Goal: Task Accomplishment & Management: Manage account settings

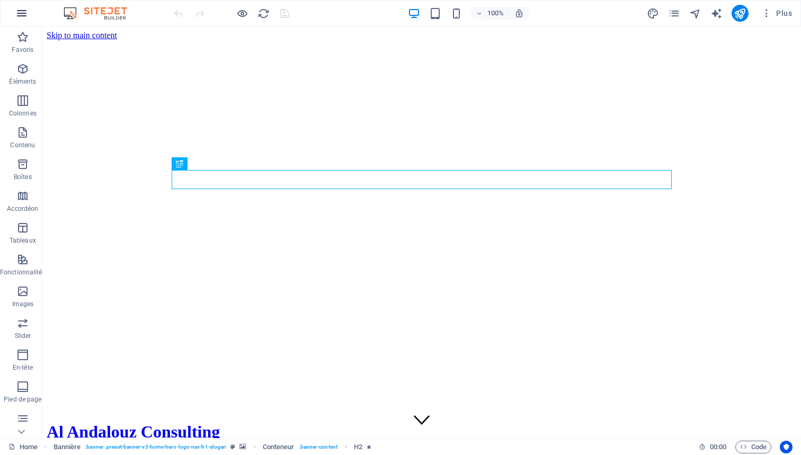
click at [25, 11] on icon "button" at bounding box center [21, 13] width 13 height 13
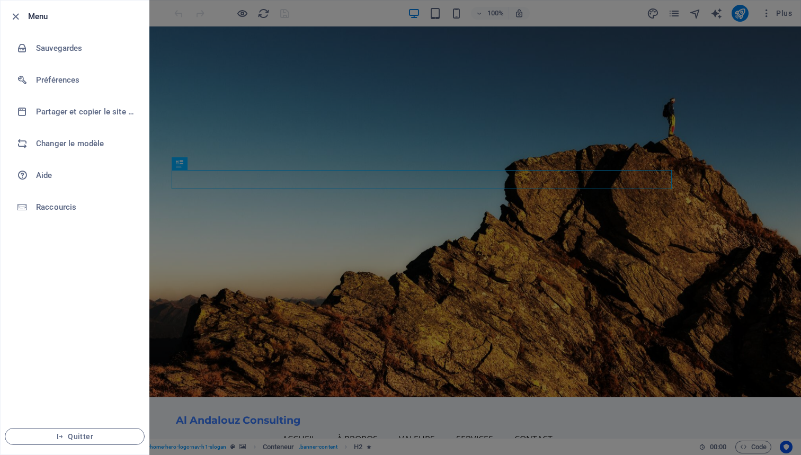
click at [254, 85] on div at bounding box center [400, 227] width 801 height 455
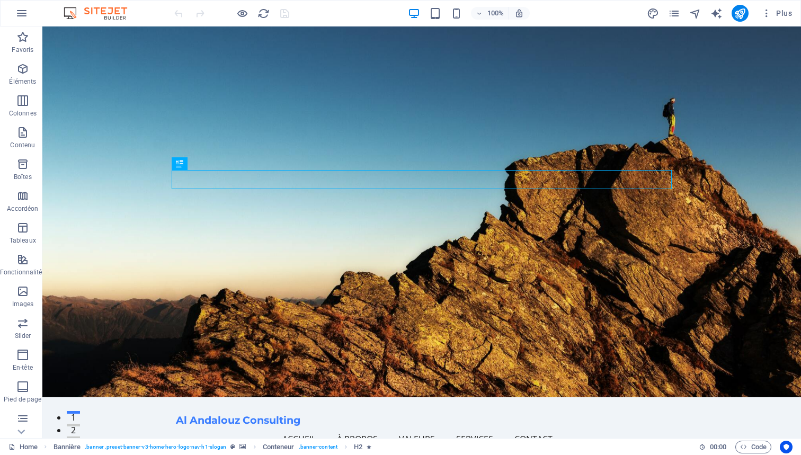
click at [101, 8] on img at bounding box center [100, 13] width 79 height 13
click at [71, 13] on img at bounding box center [100, 13] width 79 height 13
click at [22, 40] on icon "button" at bounding box center [22, 37] width 13 height 13
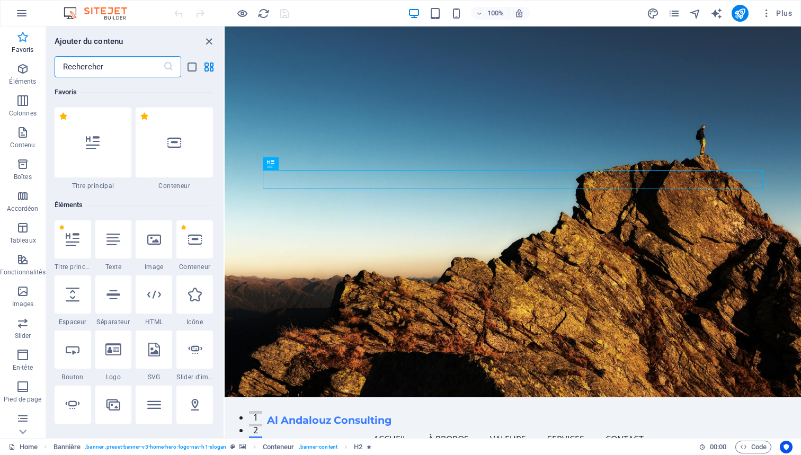
click at [22, 40] on icon "button" at bounding box center [22, 37] width 13 height 13
click at [22, 36] on icon "button" at bounding box center [22, 37] width 13 height 13
click at [196, 89] on h6 "Favoris" at bounding box center [134, 92] width 158 height 13
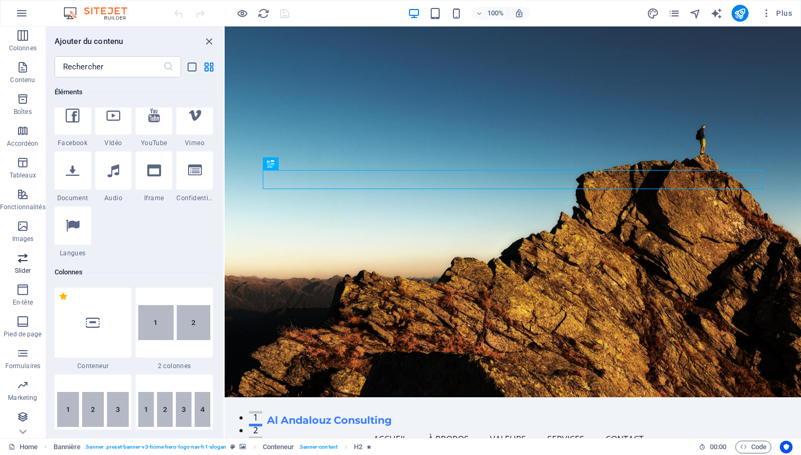
scroll to position [65, 0]
click at [749, 445] on span "Code" at bounding box center [753, 447] width 26 height 13
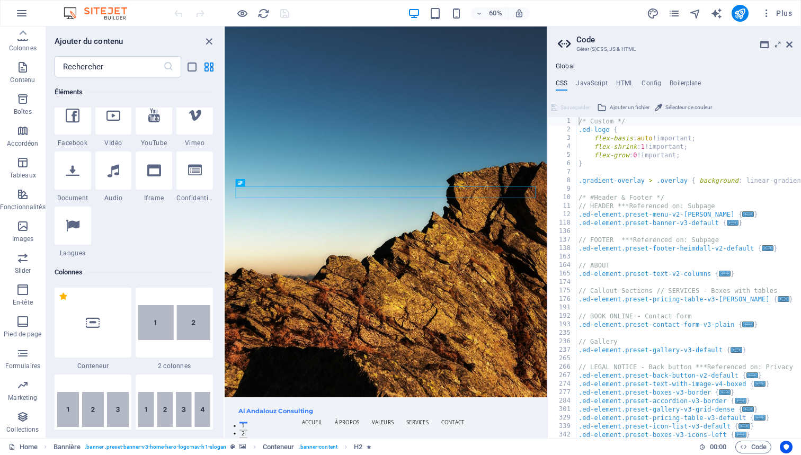
click at [630, 77] on div "Global CSS JavaScript HTML Config Boilerplate /* Custom */ 1 2 3 4 5 6 7 8 9 10…" at bounding box center [674, 249] width 254 height 375
click at [625, 81] on h4 "HTML" at bounding box center [624, 85] width 17 height 12
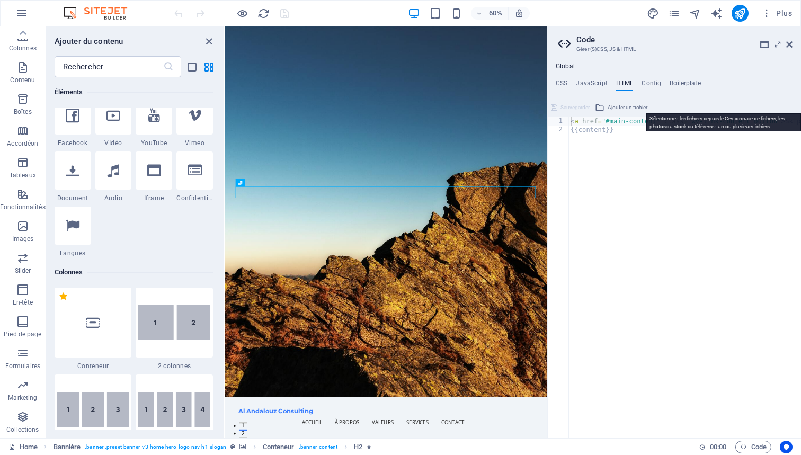
click at [625, 106] on span "Ajouter un fichier" at bounding box center [627, 107] width 40 height 13
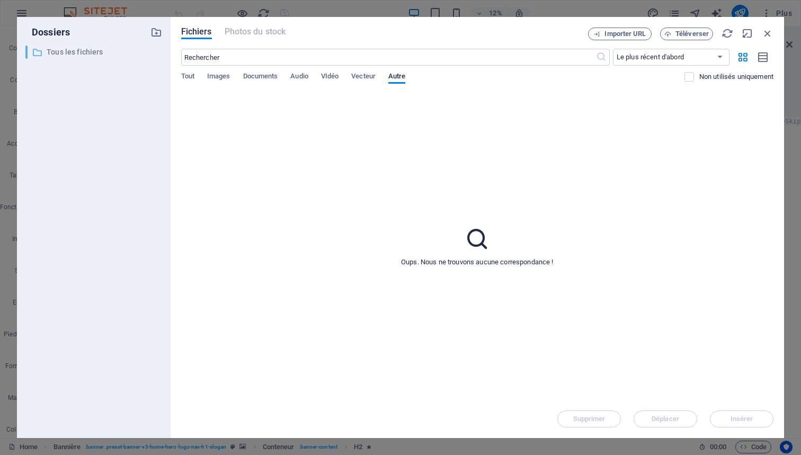
click at [73, 51] on p "Tous les fichiers" at bounding box center [95, 52] width 96 height 12
click at [678, 35] on span "Téléverser" at bounding box center [691, 34] width 33 height 6
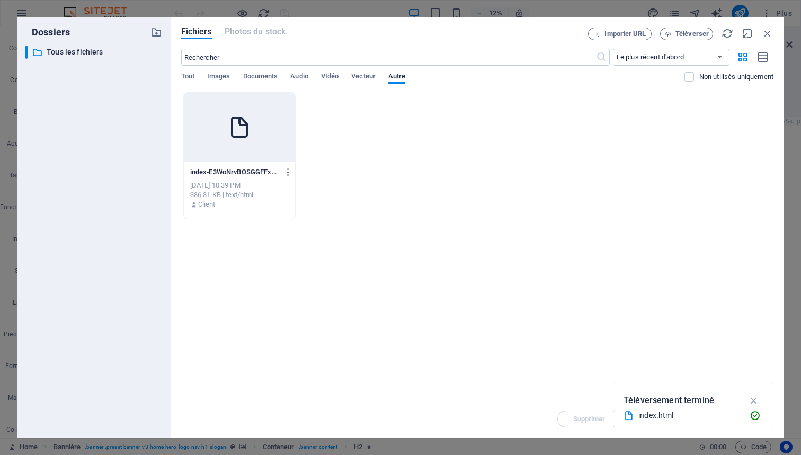
click at [229, 139] on icon at bounding box center [239, 126] width 25 height 25
type textarea "https://cdn1.site-media.eu/images/0/19651527/index-E3WoNrvBOSGGFFxffg1cYQ.html<…"
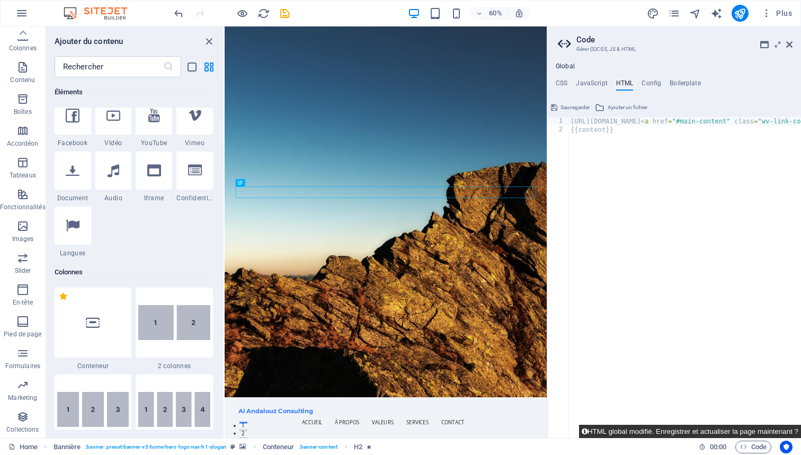
click at [696, 431] on button "HTML global modifié. Enregistrer et actualiser la page maintenant ?" at bounding box center [690, 431] width 222 height 13
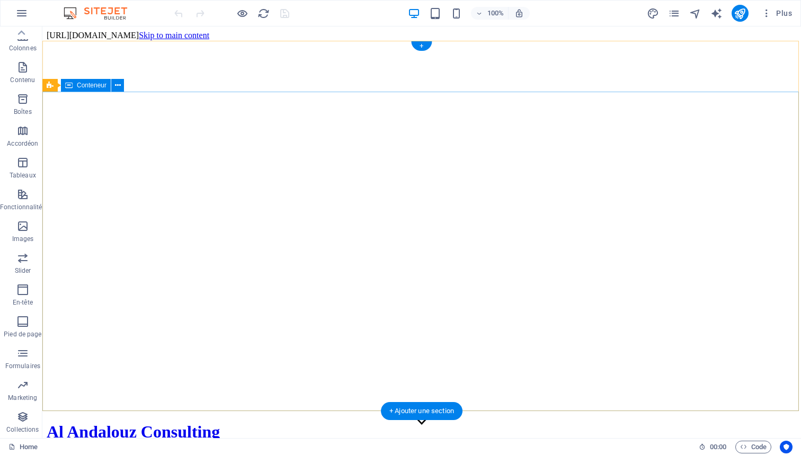
scroll to position [0, 0]
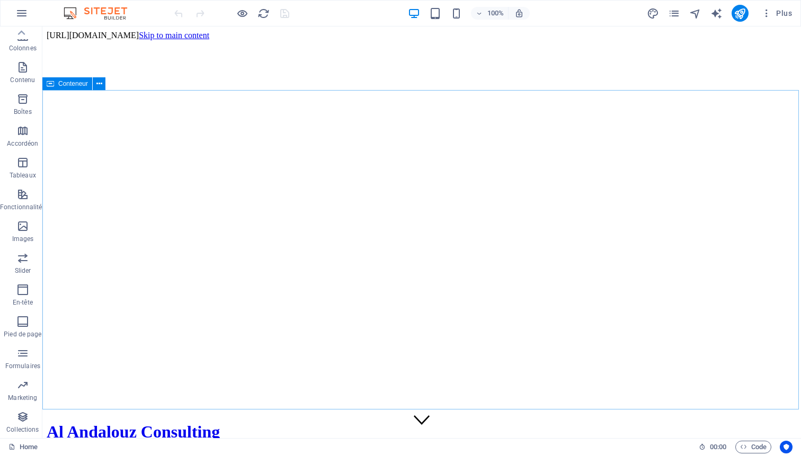
drag, startPoint x: 406, startPoint y: 29, endPoint x: 325, endPoint y: 32, distance: 81.6
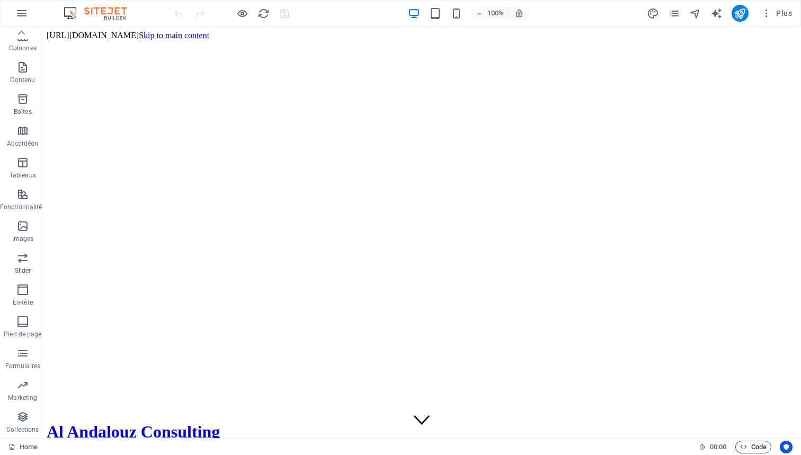
click at [755, 445] on span "Code" at bounding box center [753, 447] width 26 height 13
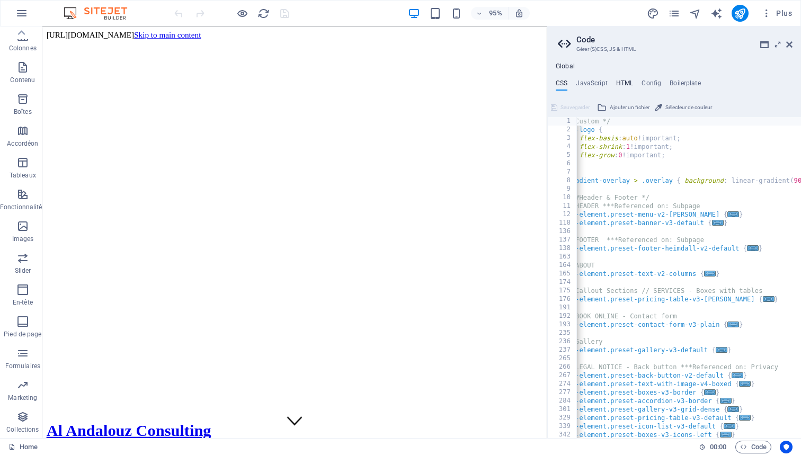
click at [622, 79] on h4 "HTML" at bounding box center [624, 85] width 17 height 12
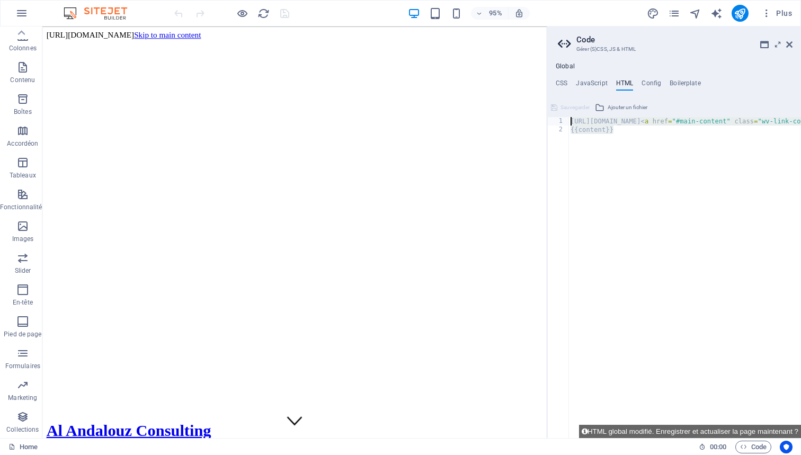
drag, startPoint x: 620, startPoint y: 127, endPoint x: 553, endPoint y: 115, distance: 67.2
click at [553, 115] on div "https://cdn1.site-media.eu/images/0/19651527/index-E3WoNrvBOSGGFFxffg1cYQ.html<…" at bounding box center [674, 268] width 254 height 339
click at [607, 108] on button "Ajouter un fichier" at bounding box center [621, 107] width 56 height 13
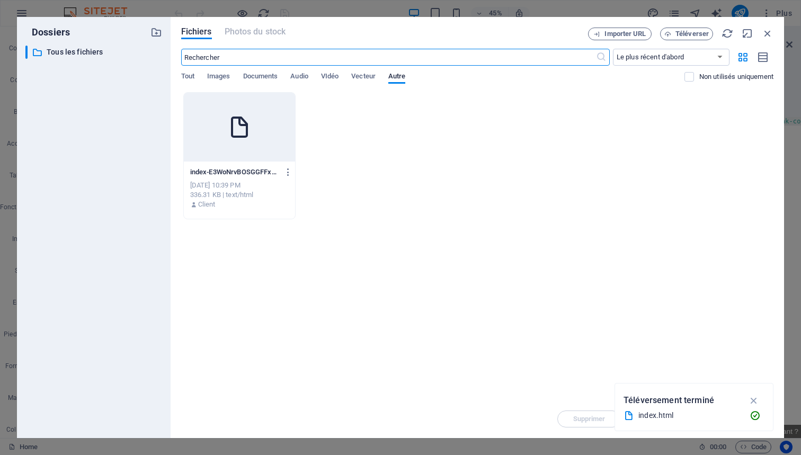
click at [252, 168] on p "index-E3WoNrvBOSGGFFxffg1cYQ.html" at bounding box center [234, 172] width 89 height 10
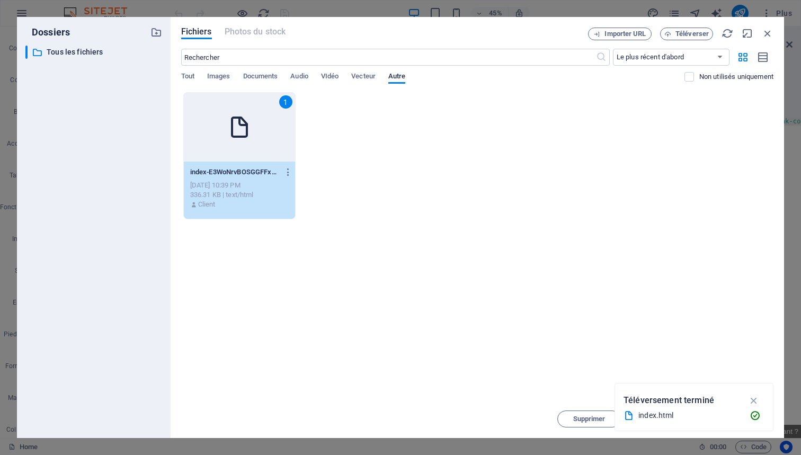
click at [252, 168] on p "index-E3WoNrvBOSGGFFxffg1cYQ.html" at bounding box center [234, 172] width 89 height 10
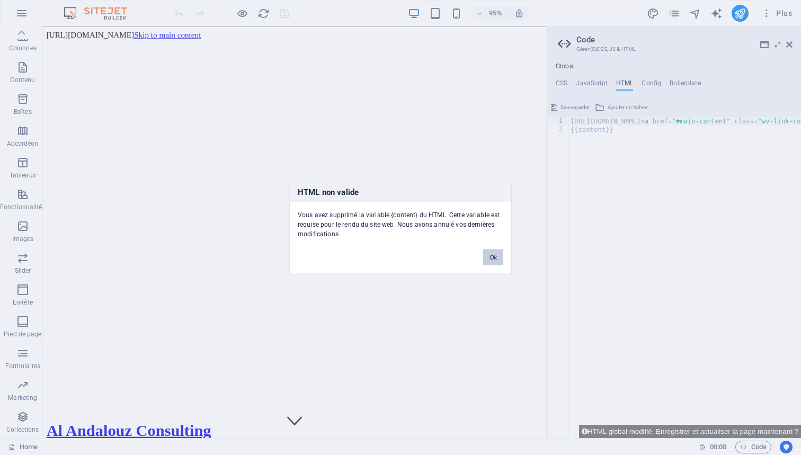
click at [496, 255] on button "Ok" at bounding box center [493, 257] width 20 height 16
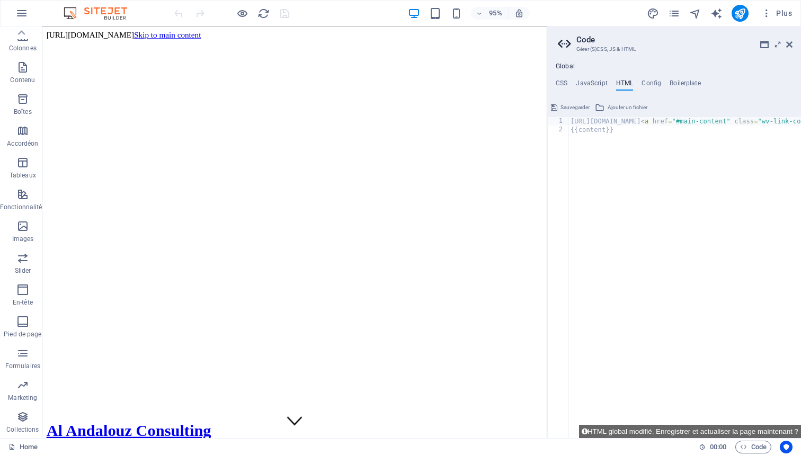
type textarea "{{content}}"
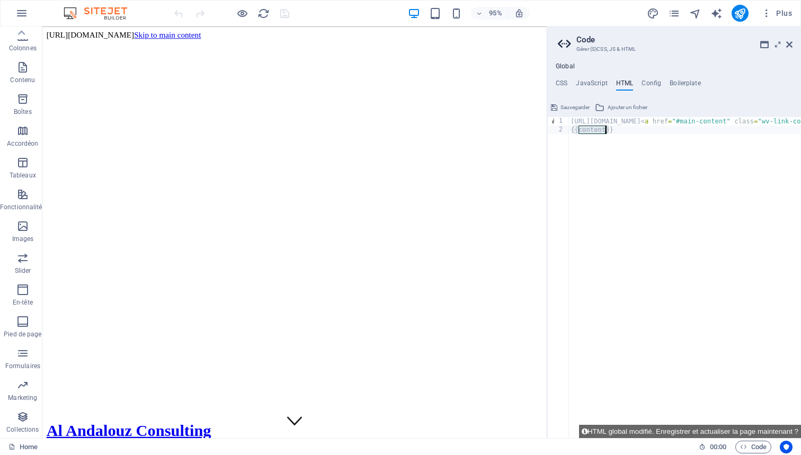
click at [624, 82] on h4 "HTML" at bounding box center [624, 85] width 17 height 12
click at [616, 105] on span "Ajouter un fichier" at bounding box center [627, 107] width 40 height 13
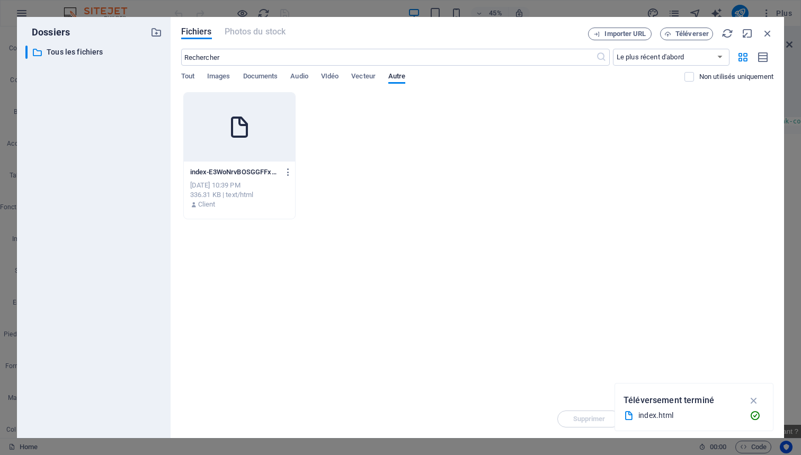
click at [220, 183] on div "Oct 2, 2025 10:39 PM" at bounding box center [239, 186] width 98 height 10
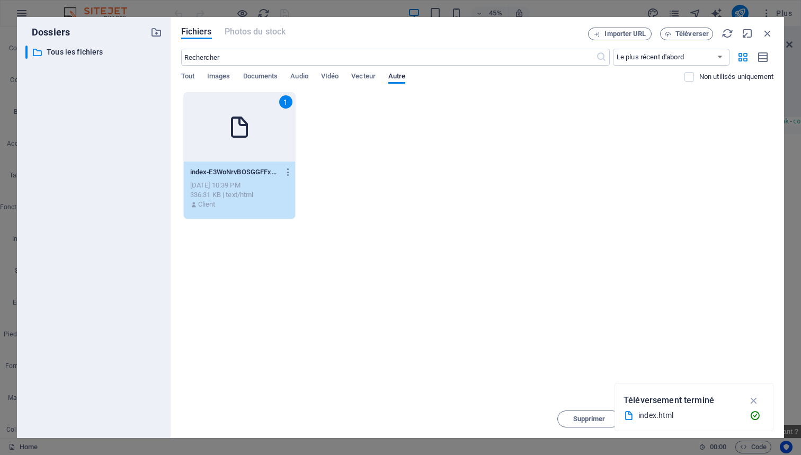
click at [662, 417] on div "index.html" at bounding box center [689, 415] width 103 height 12
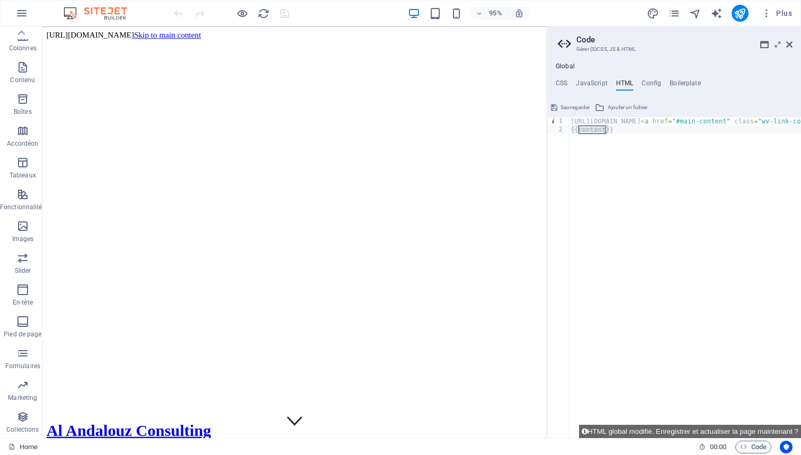
click at [593, 40] on h2 "Code" at bounding box center [684, 40] width 216 height 10
click at [790, 42] on icon at bounding box center [789, 44] width 6 height 8
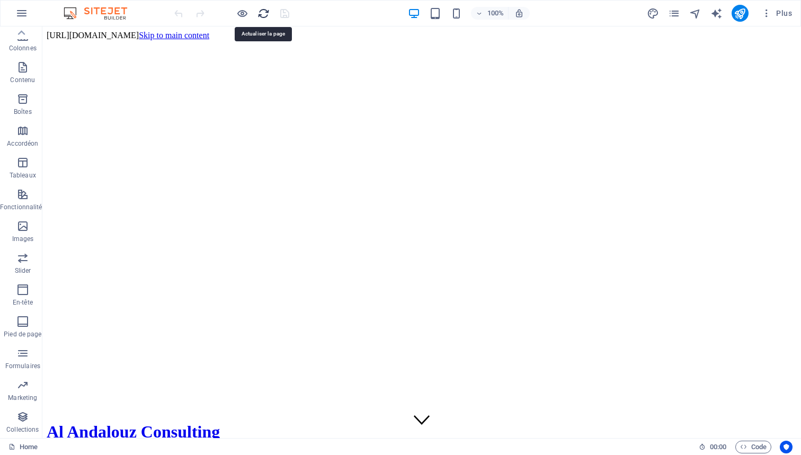
click at [266, 15] on icon "reload" at bounding box center [263, 13] width 12 height 12
click at [262, 12] on icon "reload" at bounding box center [263, 13] width 12 height 12
click at [28, 16] on icon "button" at bounding box center [21, 13] width 13 height 13
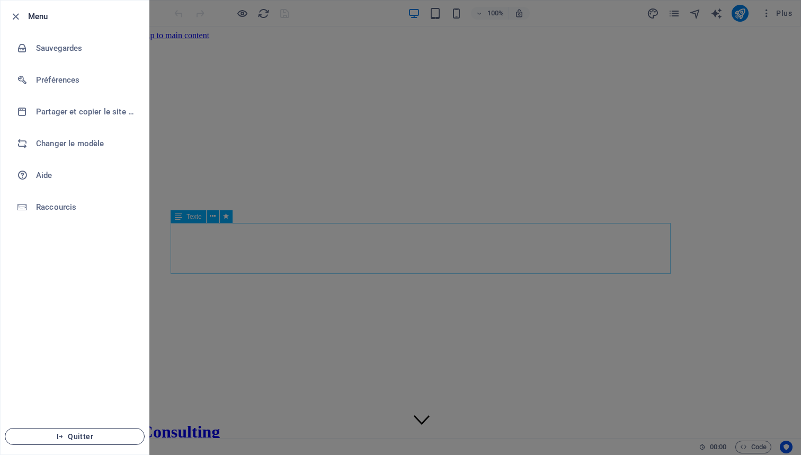
click at [95, 438] on span "Quitter" at bounding box center [75, 436] width 122 height 8
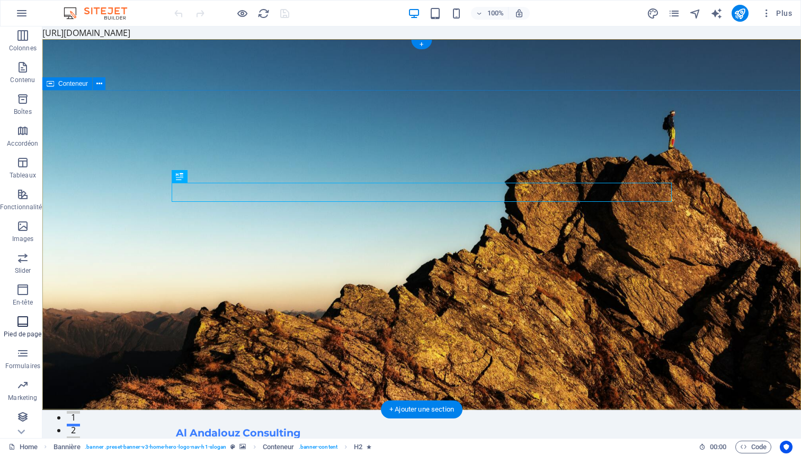
scroll to position [65, 0]
click at [19, 12] on icon "button" at bounding box center [21, 13] width 13 height 13
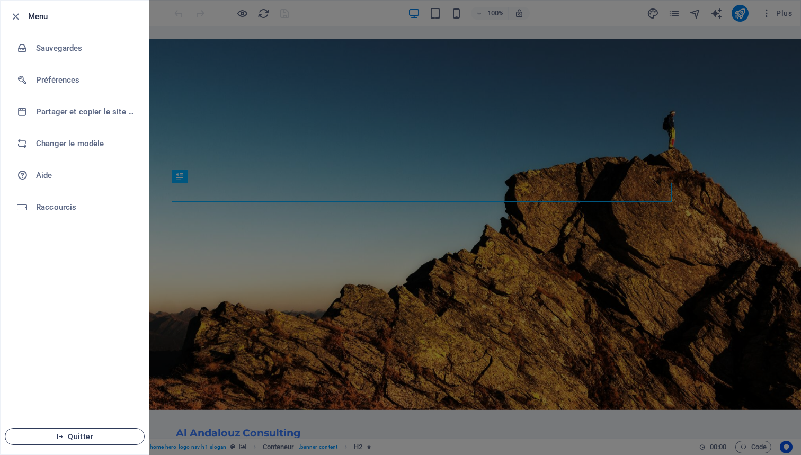
click at [84, 429] on button "Quitter" at bounding box center [75, 436] width 140 height 17
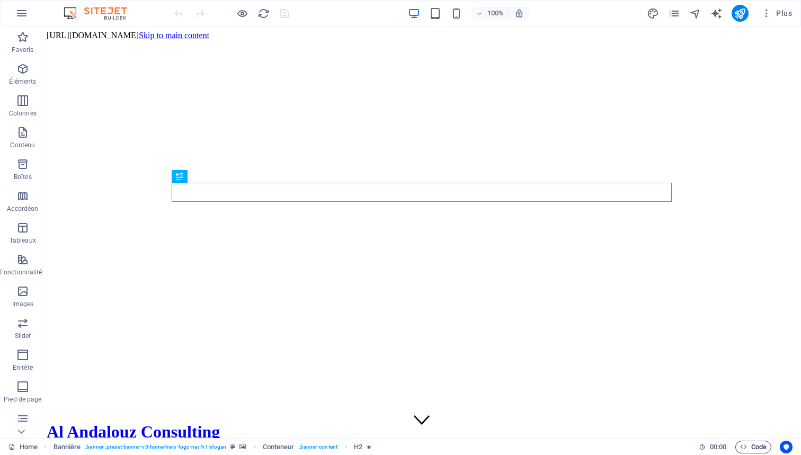
click at [744, 443] on span "Code" at bounding box center [753, 447] width 26 height 13
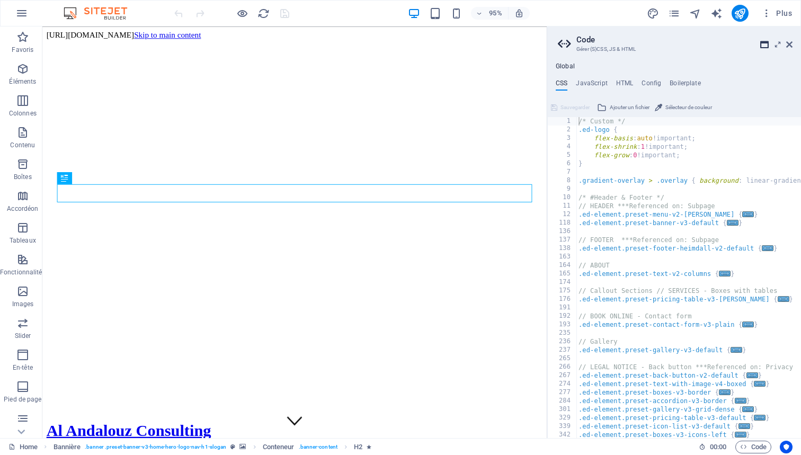
click at [763, 42] on icon at bounding box center [764, 44] width 8 height 8
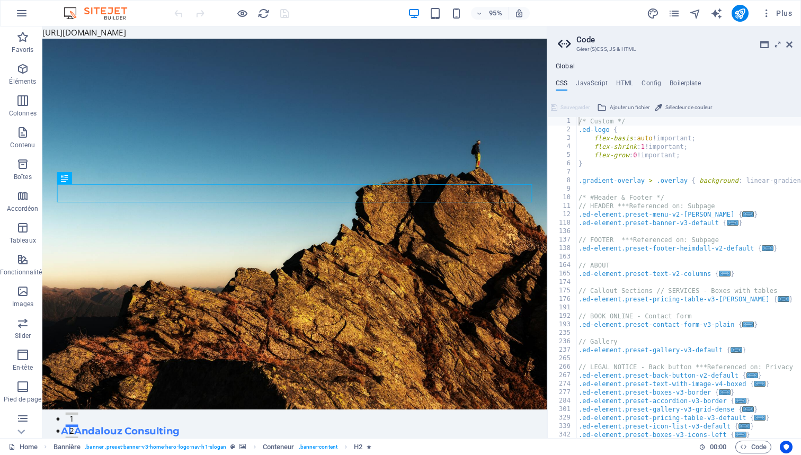
click at [702, 108] on span "Sélecteur de couleur" at bounding box center [688, 107] width 47 height 13
click at [745, 86] on ul "CSS JavaScript HTML Config Boilerplate" at bounding box center [674, 85] width 254 height 12
click at [592, 84] on h4 "JavaScript" at bounding box center [591, 85] width 31 height 12
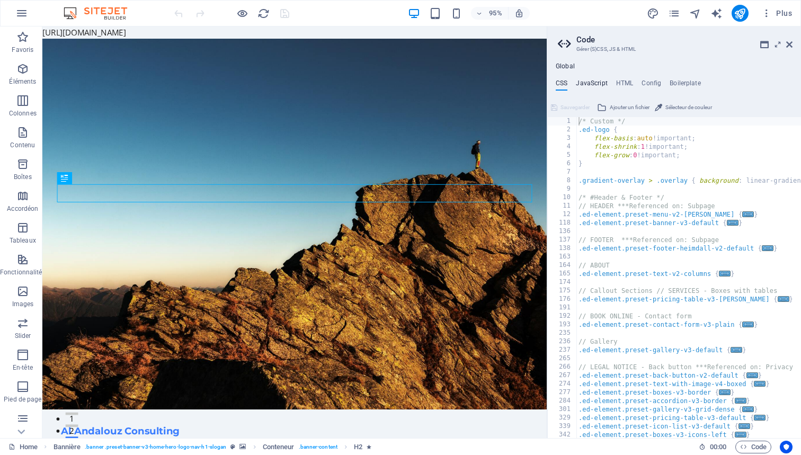
type textarea "/* JS for preset "Menu V2" */"
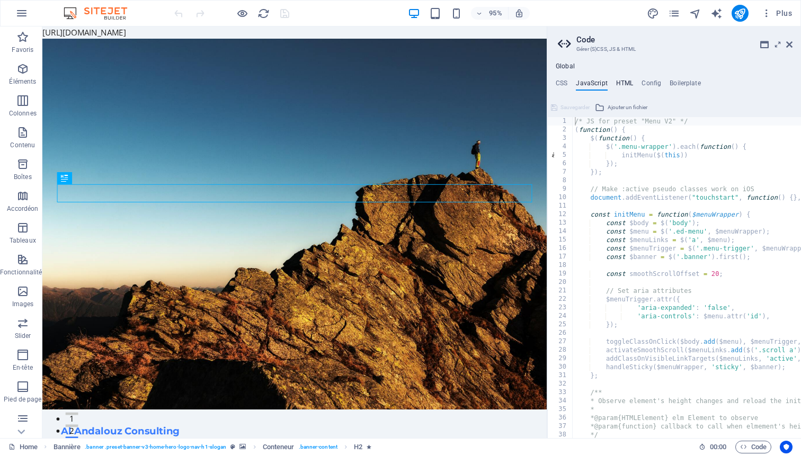
click at [623, 81] on h4 "HTML" at bounding box center [624, 85] width 17 height 12
type textarea "https://cdn1.site-media.eu/images/0/19651527/index-E3WoNrvBOSGGFFxffg1cYQ.html<…"
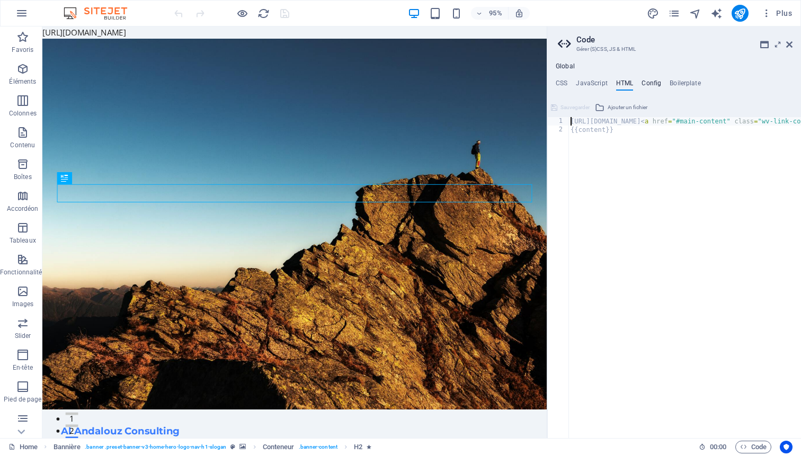
click at [647, 82] on h4 "Config" at bounding box center [651, 85] width 20 height 12
type textarea "$color-background: #F0F4F8;"
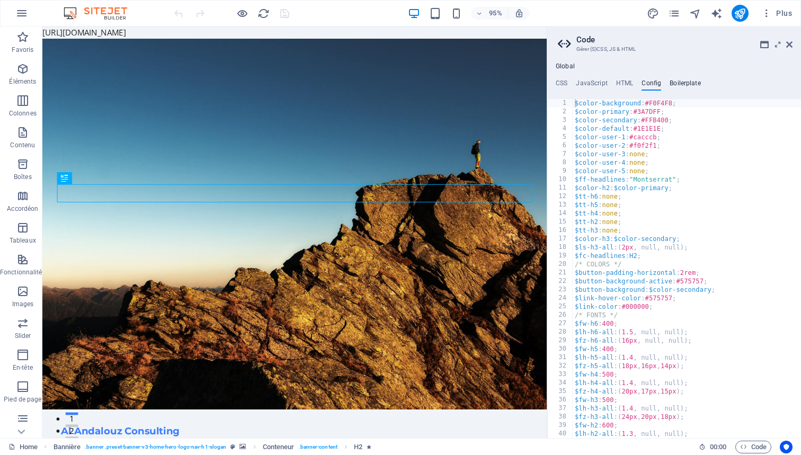
click at [682, 82] on h4 "Boilerplate" at bounding box center [684, 85] width 31 height 12
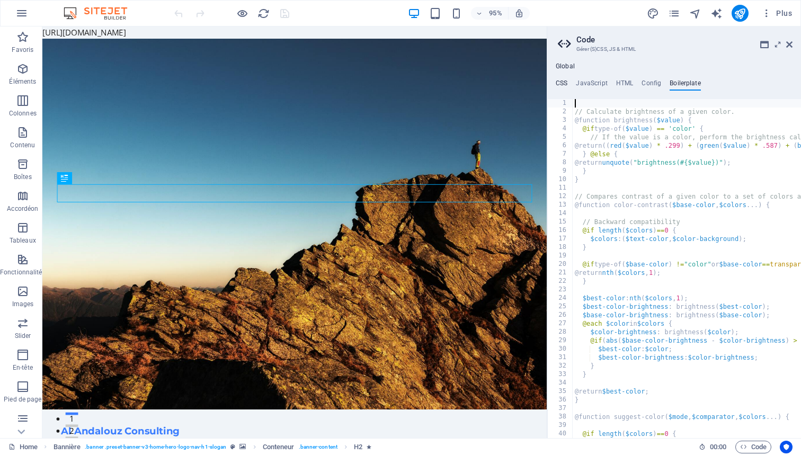
click at [566, 83] on h4 "CSS" at bounding box center [562, 85] width 12 height 12
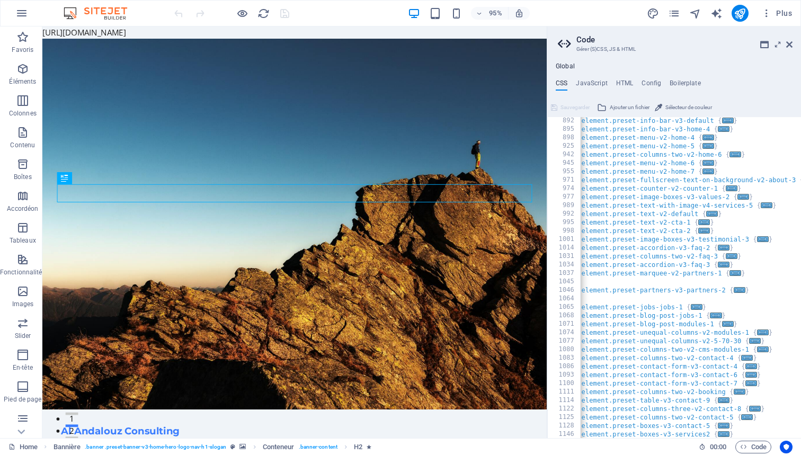
scroll to position [670, 0]
click at [625, 108] on span "Ajouter un fichier" at bounding box center [630, 107] width 40 height 13
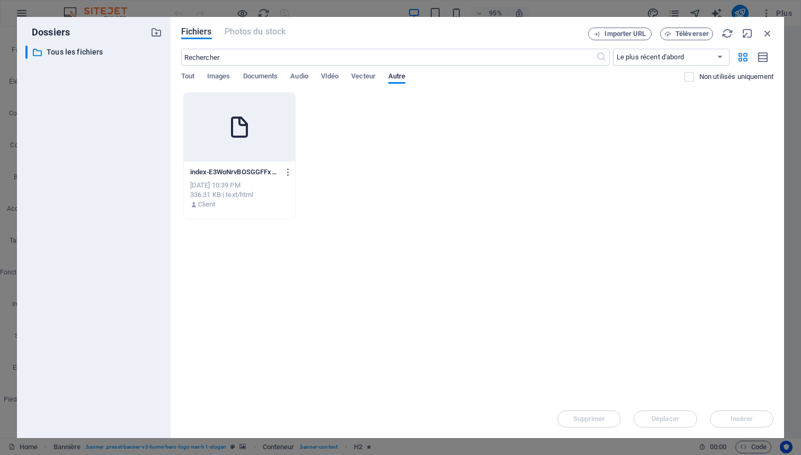
click at [221, 166] on div "index-E3WoNrvBOSGGFFxffg1cYQ.html index-E3WoNrvBOSGGFFxffg1cYQ.html" at bounding box center [239, 172] width 98 height 17
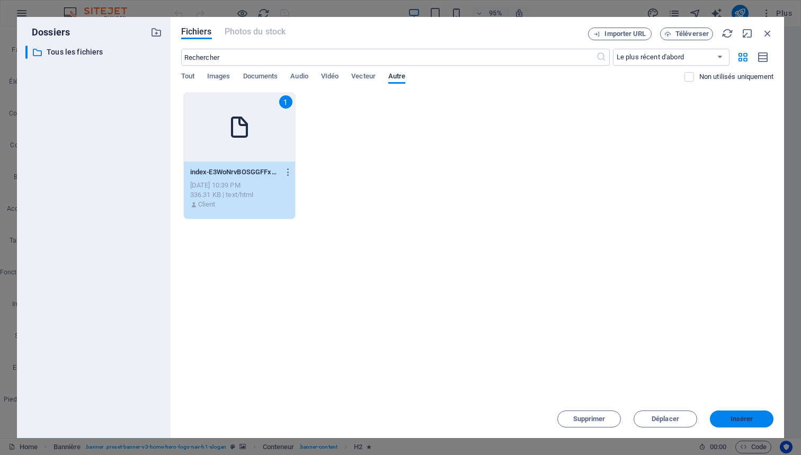
click at [752, 418] on span "Insérer" at bounding box center [741, 419] width 23 height 6
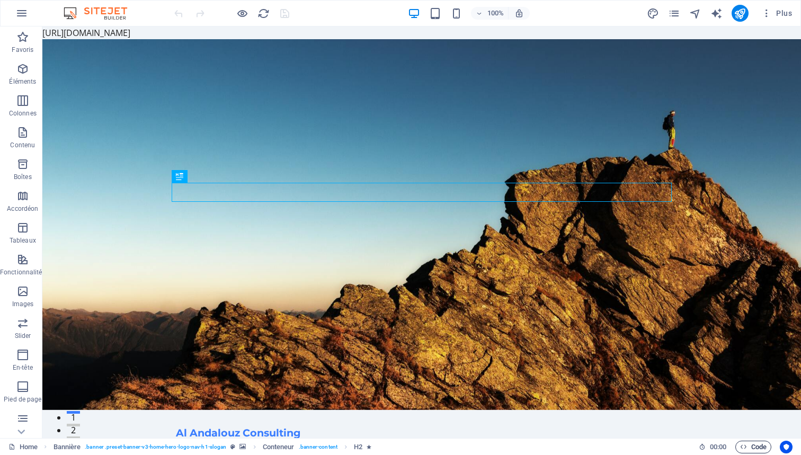
click at [751, 444] on span "Code" at bounding box center [753, 447] width 26 height 13
click at [745, 445] on icon "button" at bounding box center [743, 446] width 7 height 7
click at [783, 446] on icon "Usercentrics" at bounding box center [785, 446] width 7 height 7
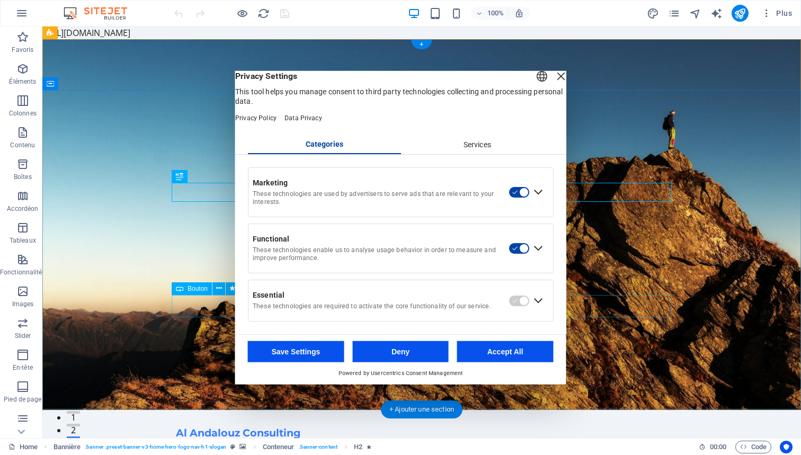
click at [407, 356] on button "Deny" at bounding box center [400, 351] width 96 height 21
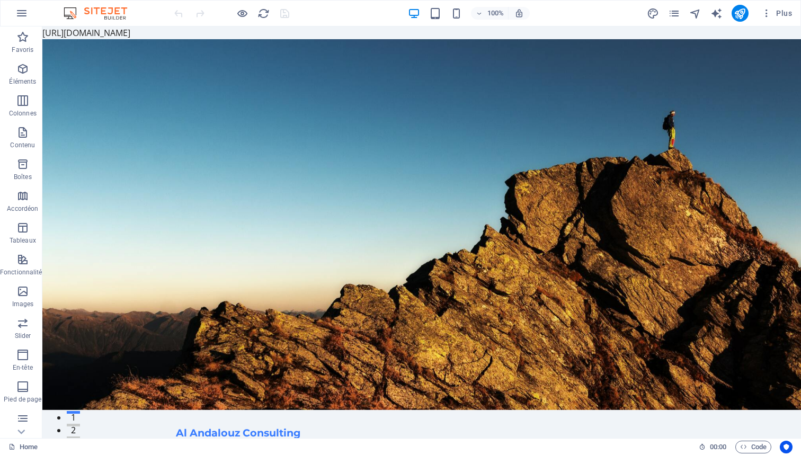
click at [73, 13] on img at bounding box center [100, 13] width 79 height 13
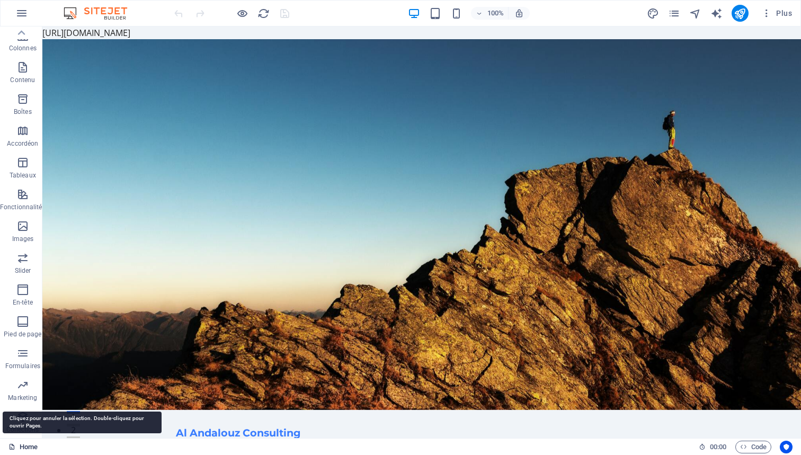
click at [35, 444] on link "Home" at bounding box center [22, 447] width 29 height 13
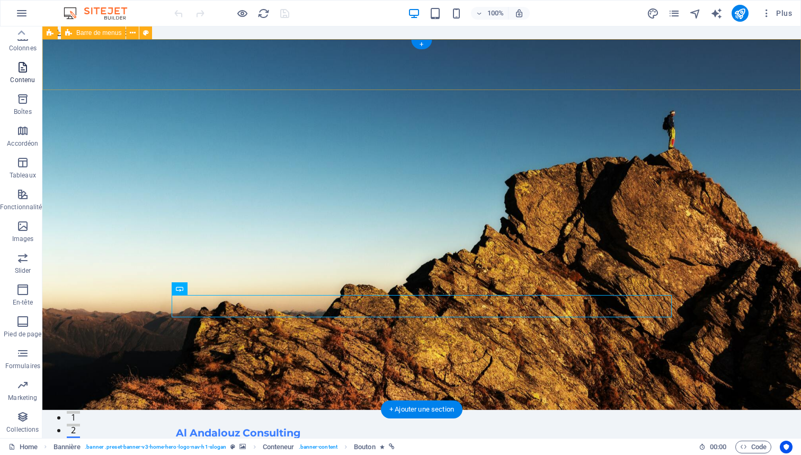
click at [25, 72] on icon "button" at bounding box center [22, 67] width 13 height 13
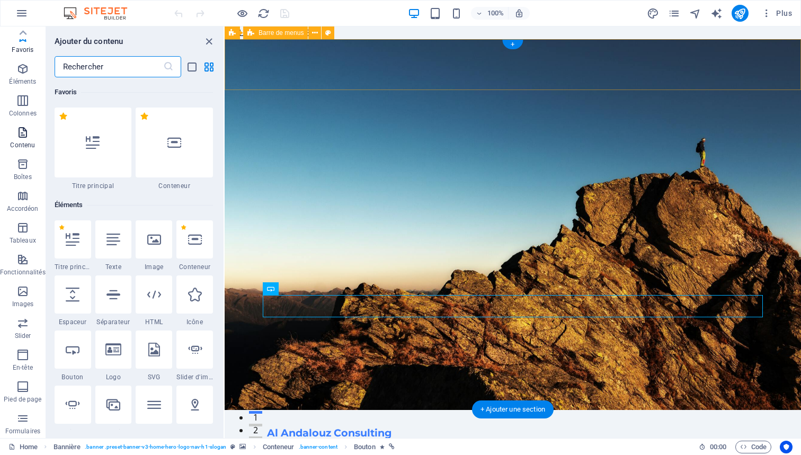
scroll to position [0, 0]
click at [21, 37] on icon "button" at bounding box center [22, 37] width 13 height 13
click at [25, 15] on icon "button" at bounding box center [21, 13] width 13 height 13
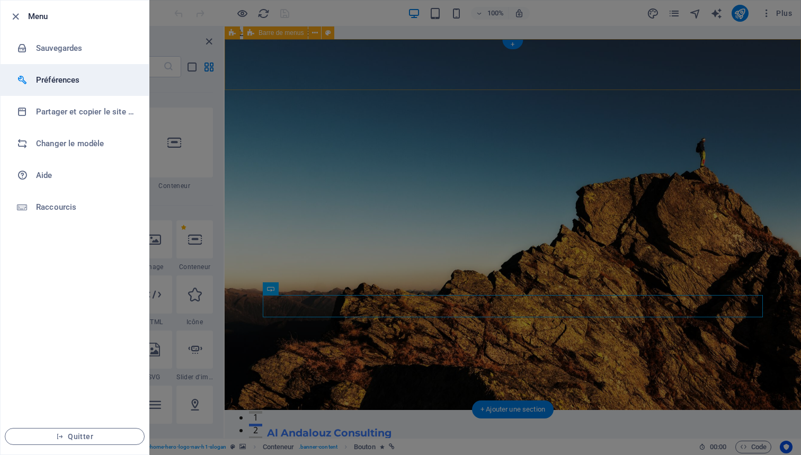
click at [78, 82] on h6 "Préférences" at bounding box center [85, 80] width 98 height 13
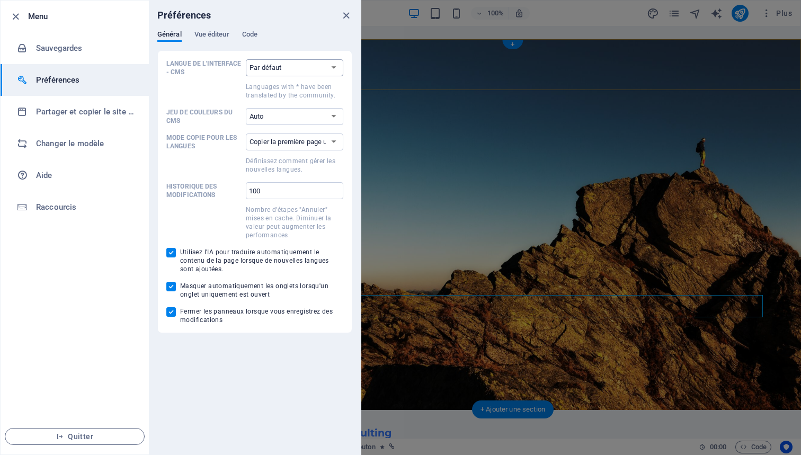
select select "es"
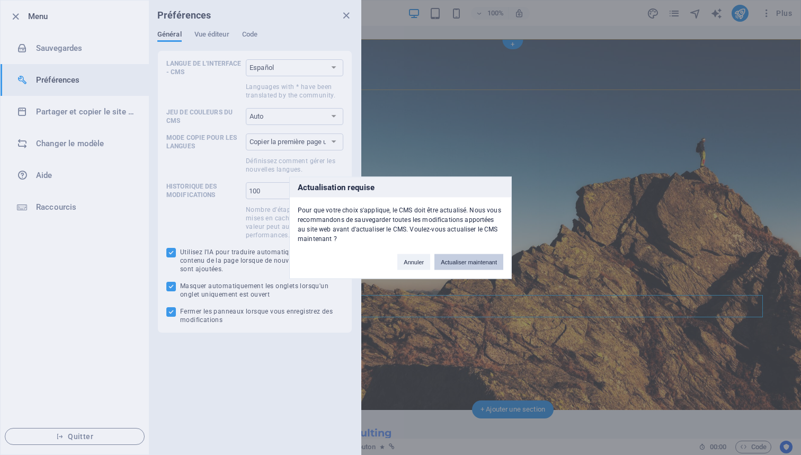
click at [453, 262] on button "Actualiser maintenant" at bounding box center [468, 262] width 69 height 16
